Goal: Task Accomplishment & Management: Manage account settings

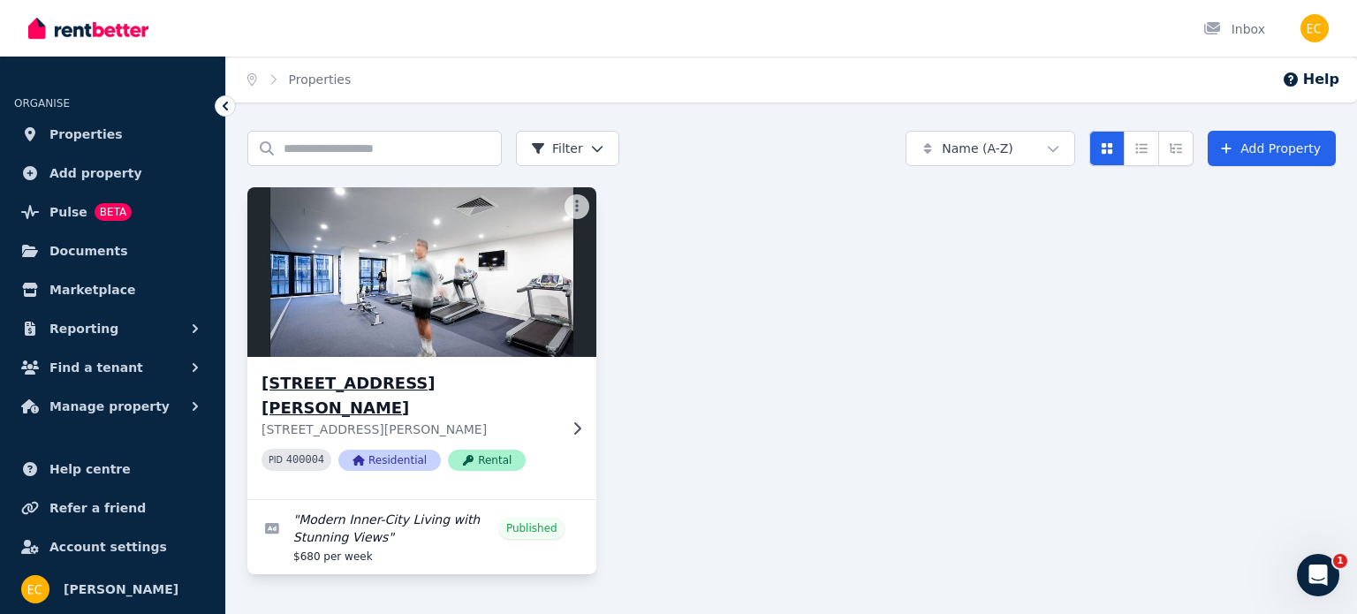
click at [459, 216] on img at bounding box center [422, 272] width 366 height 178
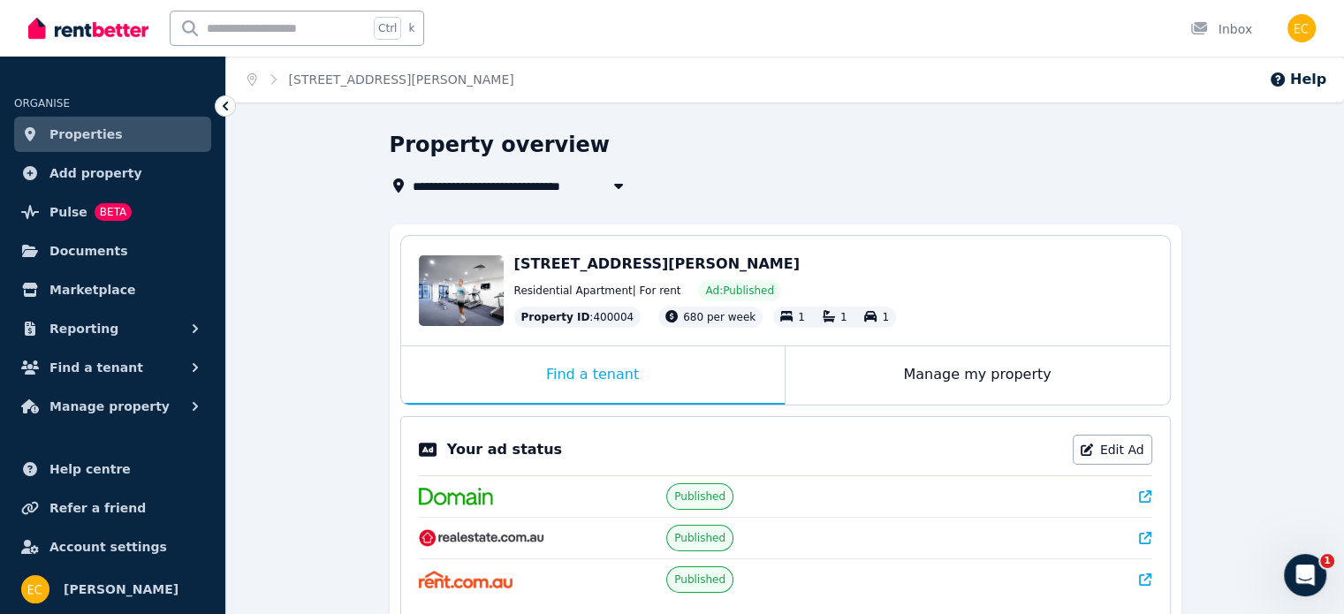
click at [597, 265] on span "[STREET_ADDRESS][PERSON_NAME]" at bounding box center [656, 263] width 285 height 17
click at [920, 376] on div "Manage my property" at bounding box center [977, 375] width 384 height 58
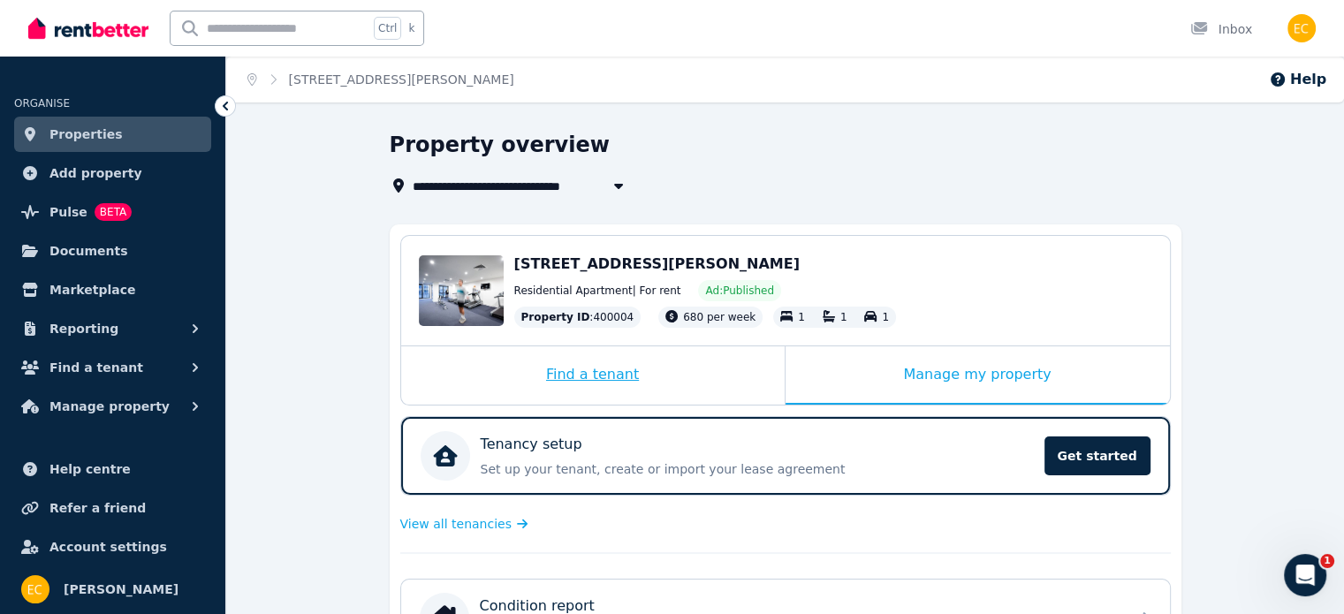
click at [580, 376] on div "Find a tenant" at bounding box center [592, 375] width 383 height 58
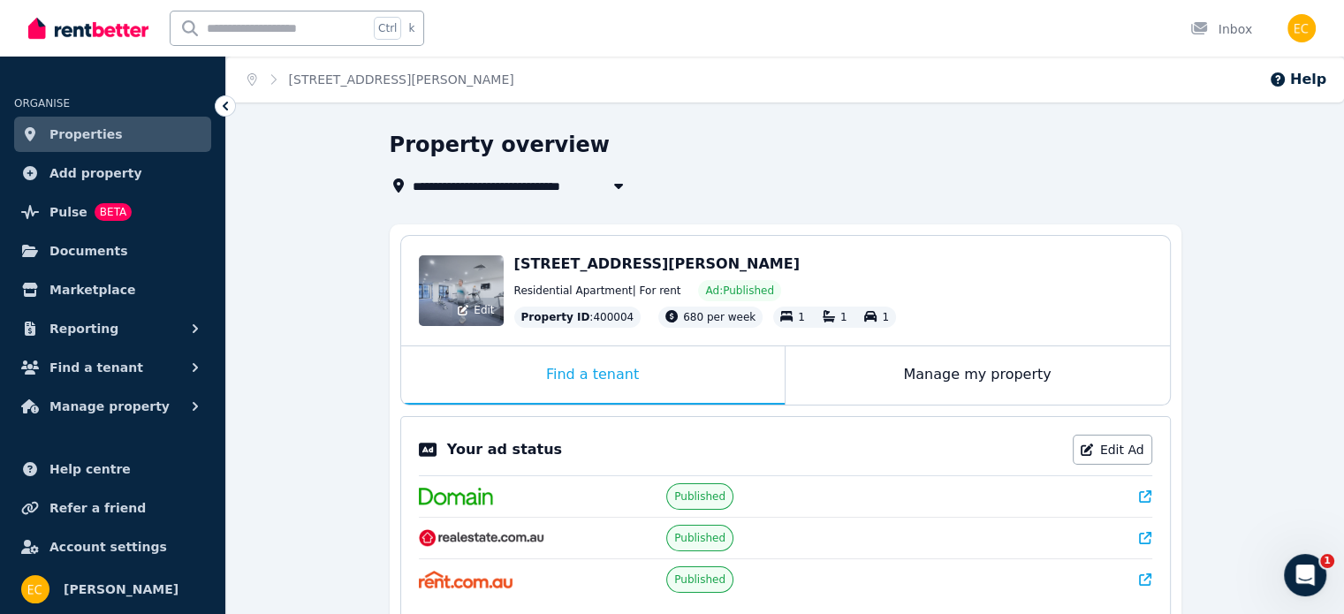
click at [451, 292] on div "Edit" at bounding box center [461, 290] width 85 height 71
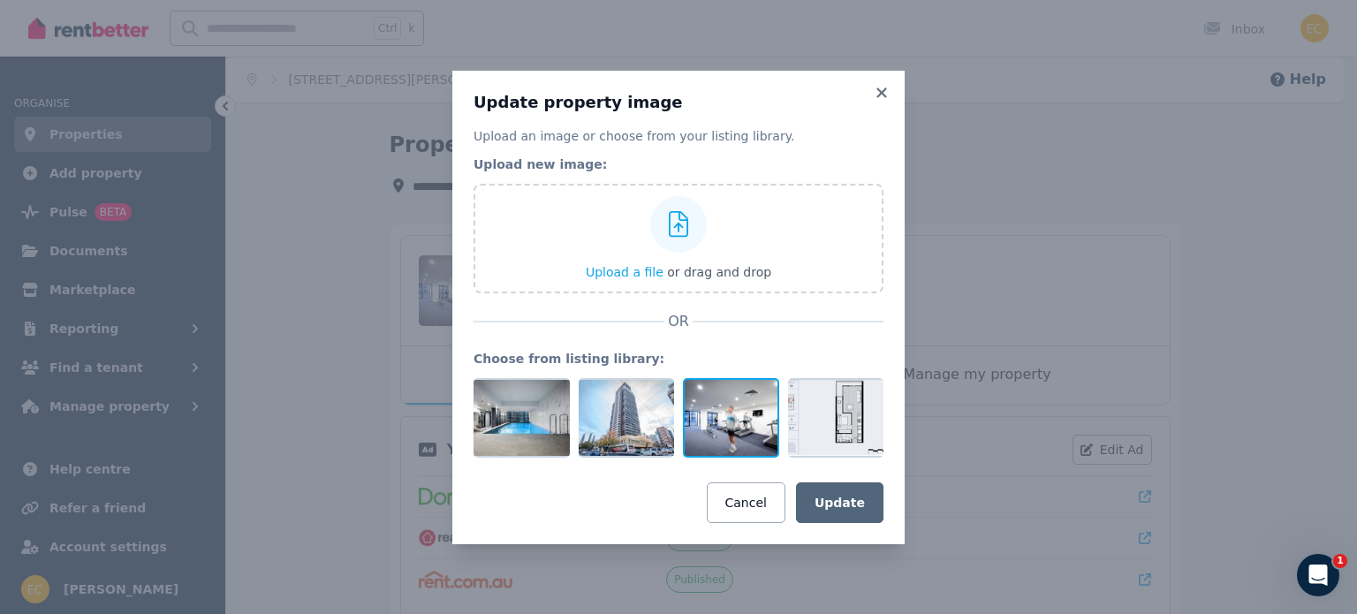
click at [735, 429] on div at bounding box center [731, 418] width 96 height 80
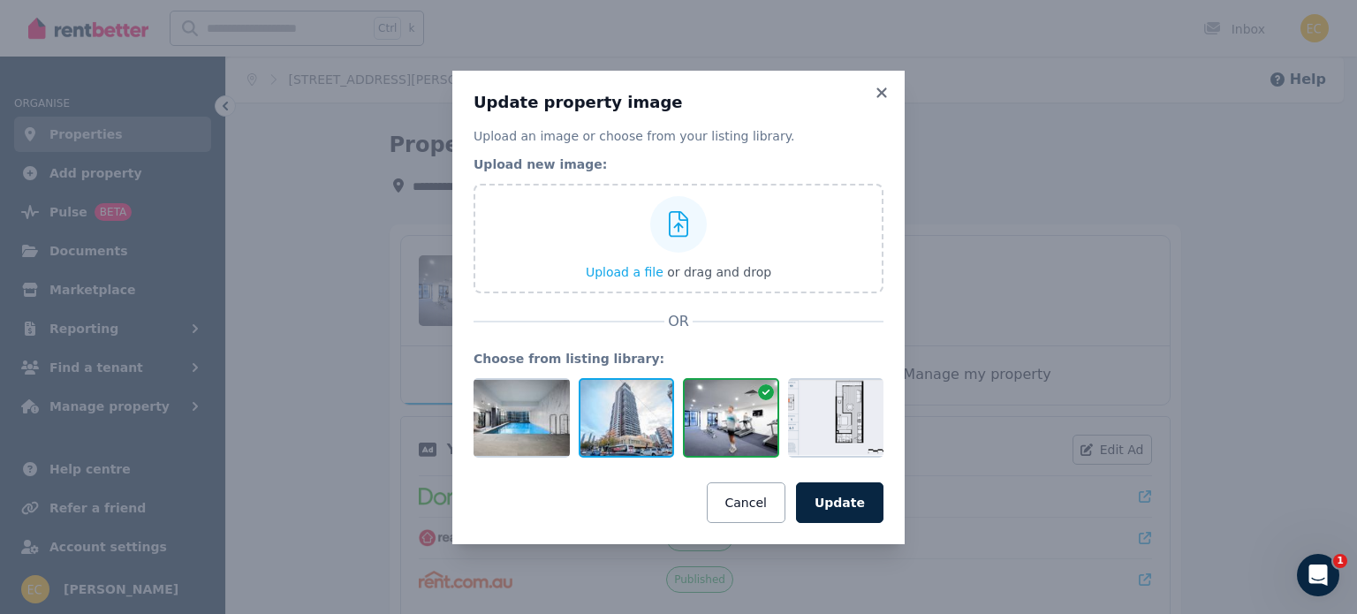
click at [607, 402] on div at bounding box center [627, 418] width 96 height 80
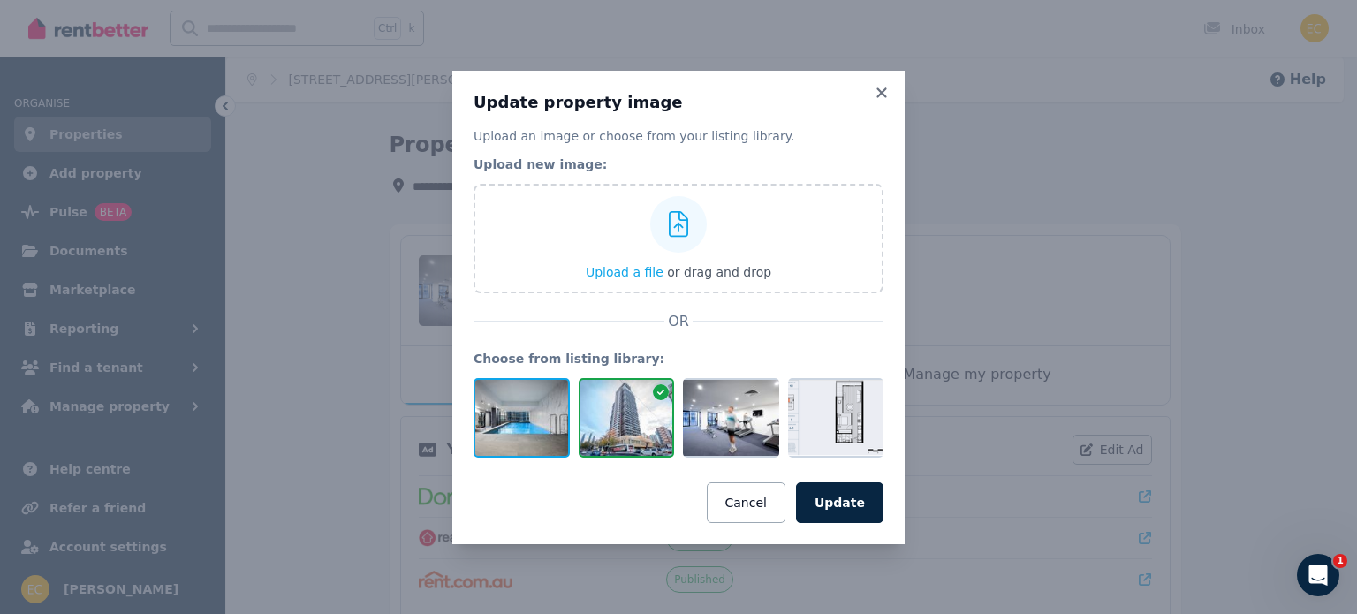
click at [492, 410] on div at bounding box center [522, 418] width 96 height 80
click at [679, 416] on div at bounding box center [679, 418] width 410 height 80
click at [780, 434] on div at bounding box center [679, 418] width 410 height 80
click at [887, 426] on div "Update property image Upload an image or choose from your listing library. Uplo…" at bounding box center [678, 308] width 452 height 474
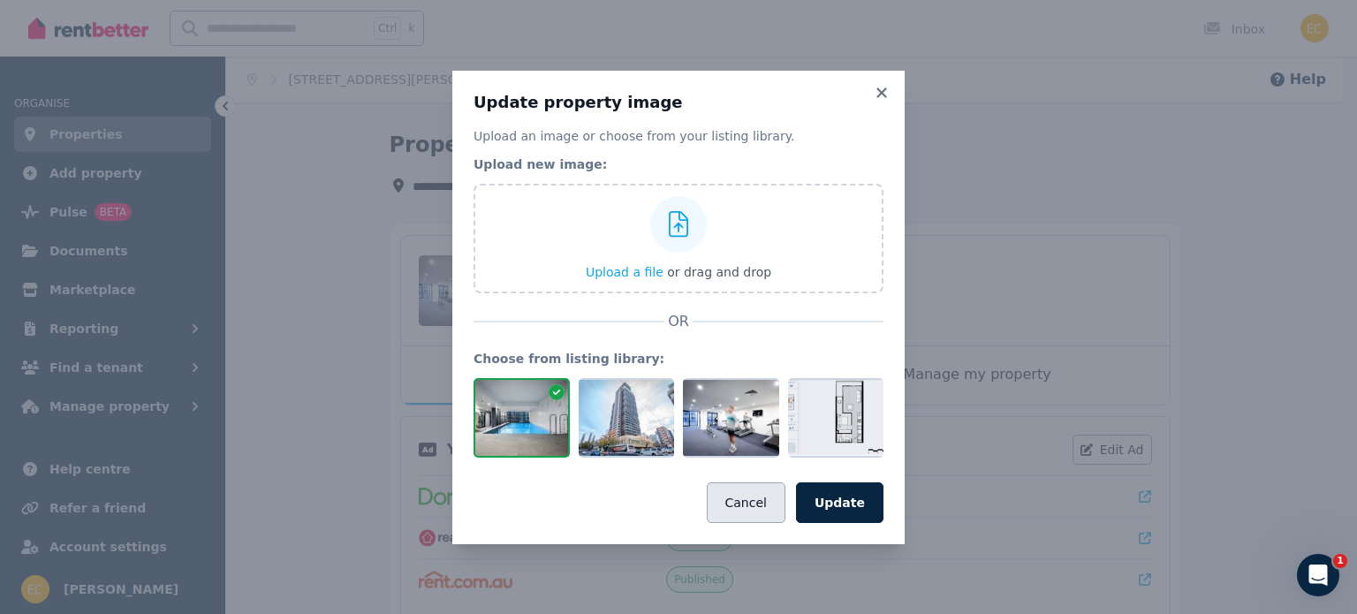
click at [765, 496] on button "Cancel" at bounding box center [746, 502] width 79 height 41
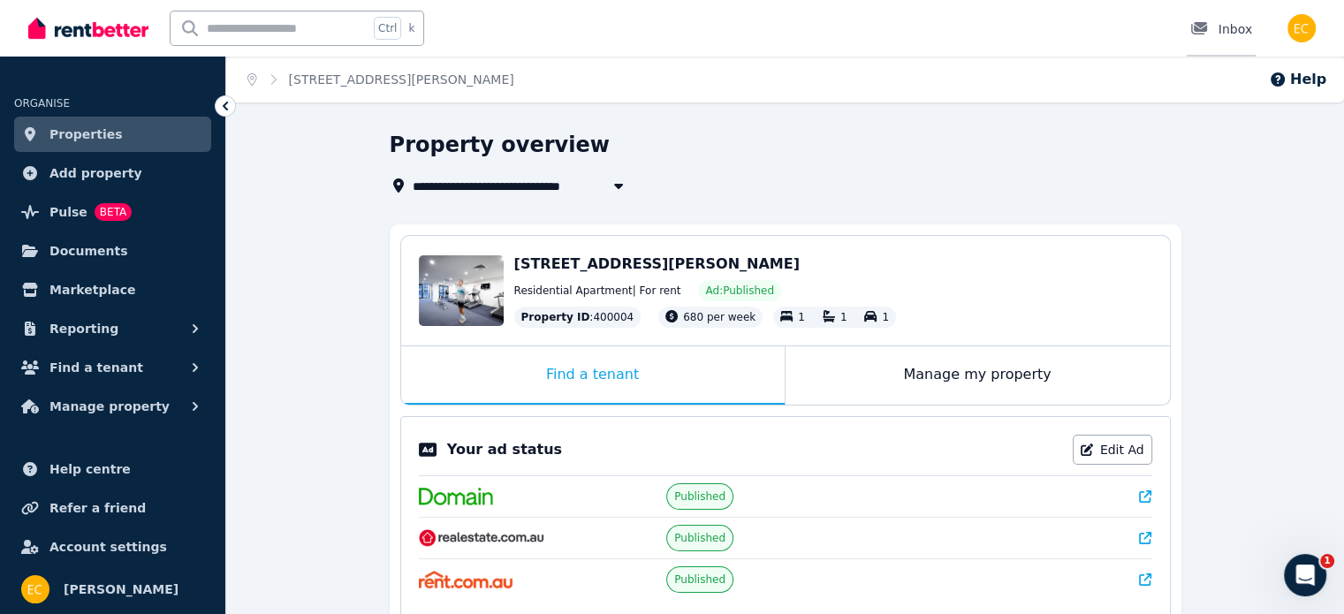
click at [1228, 23] on div "Inbox" at bounding box center [1221, 29] width 62 height 18
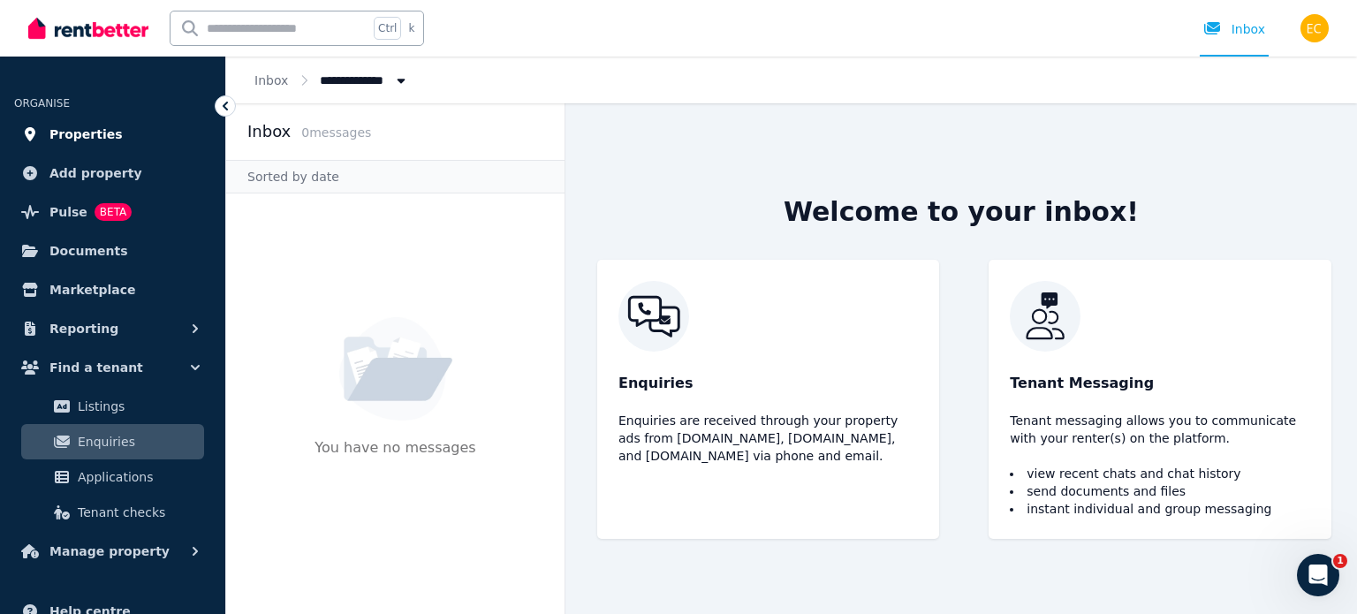
click at [72, 137] on span "Properties" at bounding box center [85, 134] width 73 height 21
